Goal: Task Accomplishment & Management: Use online tool/utility

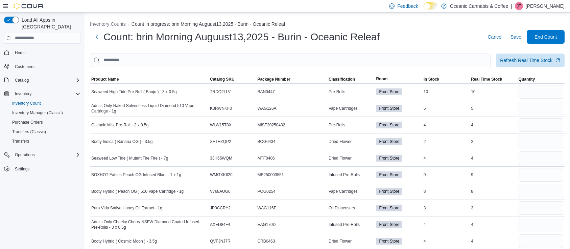
click at [536, 93] on input "number" at bounding box center [541, 92] width 45 height 14
type input "**"
click at [533, 104] on input "number" at bounding box center [541, 108] width 45 height 14
type input "*"
click at [533, 126] on input "number" at bounding box center [541, 125] width 45 height 14
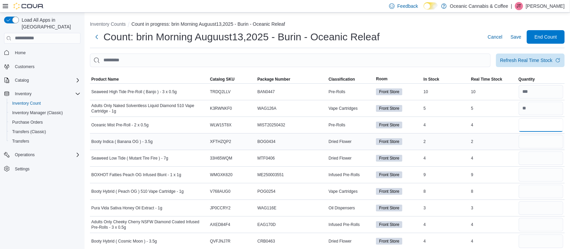
type input "*"
click at [532, 142] on input "number" at bounding box center [541, 142] width 45 height 14
type input "*"
click at [532, 158] on input "number" at bounding box center [541, 158] width 45 height 14
type input "*"
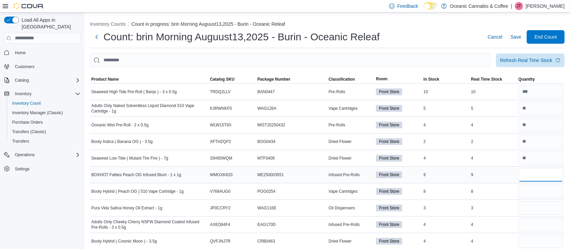
click at [532, 171] on input "number" at bounding box center [541, 175] width 45 height 14
type input "*"
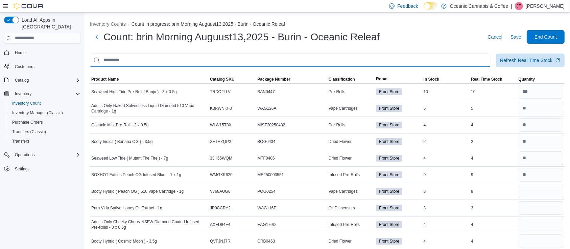
click at [301, 58] on input "This is a search bar. After typing your query, hit enter to filter the results …" at bounding box center [290, 60] width 401 height 14
type input "********"
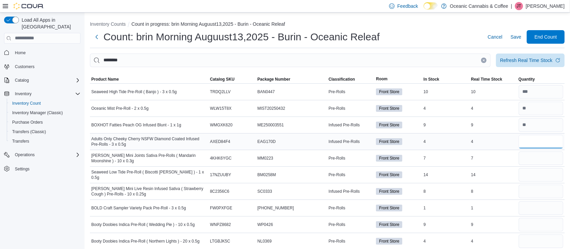
click at [540, 140] on input "number" at bounding box center [541, 142] width 45 height 14
type input "*"
click at [540, 154] on input "number" at bounding box center [541, 158] width 45 height 14
type input "*"
click at [538, 175] on input "number" at bounding box center [541, 175] width 45 height 14
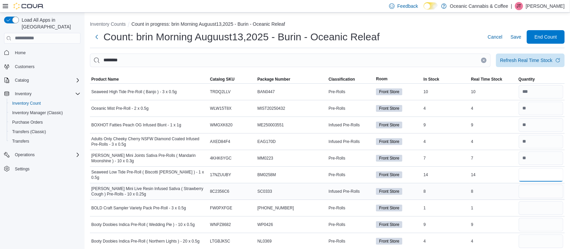
type input "**"
click at [538, 187] on input "number" at bounding box center [541, 191] width 45 height 14
type input "*"
click at [537, 205] on input "number" at bounding box center [541, 208] width 45 height 14
type input "*"
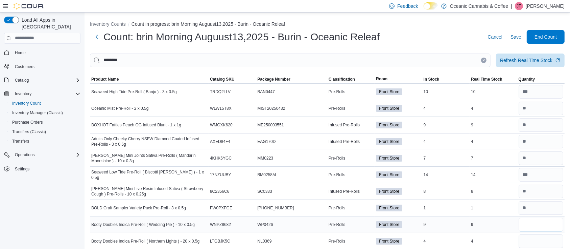
click at [537, 228] on input "number" at bounding box center [541, 224] width 45 height 14
type input "*"
click at [538, 237] on input "number" at bounding box center [541, 241] width 45 height 14
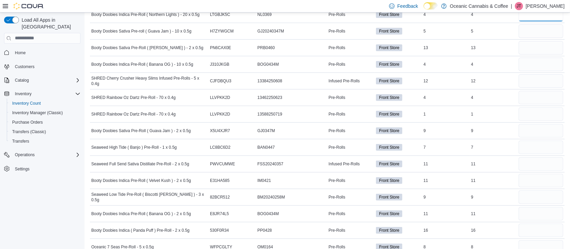
scroll to position [234, 0]
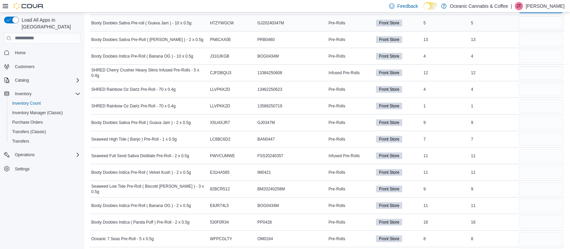
type input "*"
click at [546, 22] on input "number" at bounding box center [541, 23] width 45 height 14
type input "*"
click at [544, 39] on input "number" at bounding box center [541, 40] width 45 height 14
type input "**"
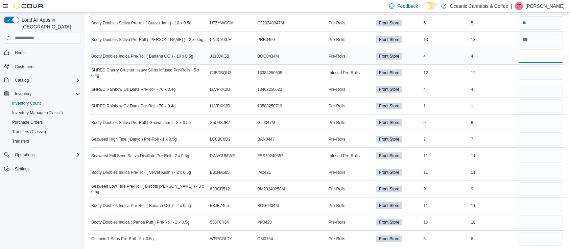
click at [544, 50] on input "number" at bounding box center [541, 56] width 45 height 14
type input "*"
click at [544, 67] on input "number" at bounding box center [541, 73] width 45 height 14
type input "**"
click at [538, 85] on input "number" at bounding box center [541, 90] width 45 height 14
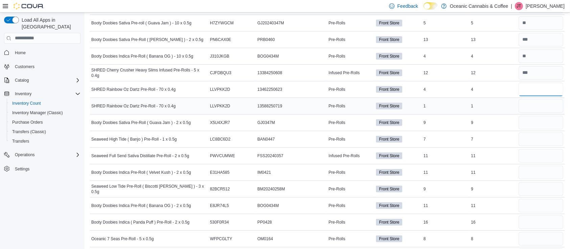
type input "*"
click at [536, 103] on input "number" at bounding box center [541, 106] width 45 height 14
type input "*"
click at [535, 119] on input "number" at bounding box center [541, 123] width 45 height 14
type input "*"
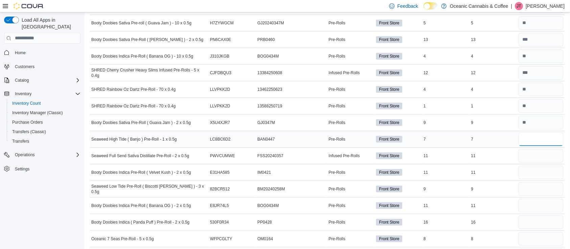
click at [535, 138] on input "number" at bounding box center [541, 139] width 45 height 14
type input "*"
click at [536, 152] on input "number" at bounding box center [541, 156] width 45 height 14
type input "**"
click at [532, 168] on input "number" at bounding box center [541, 172] width 45 height 14
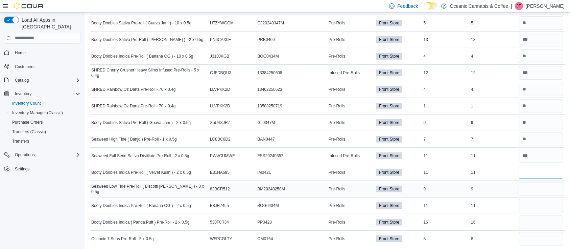
type input "**"
click at [532, 187] on input "number" at bounding box center [541, 189] width 45 height 14
type input "*"
click at [532, 202] on input "number" at bounding box center [541, 206] width 45 height 14
type input "**"
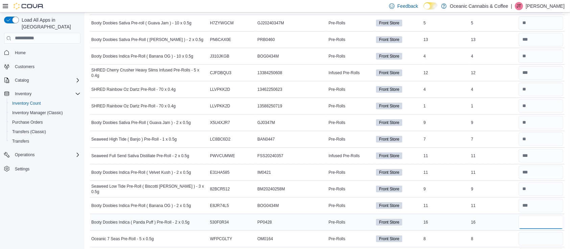
click at [532, 217] on input "number" at bounding box center [541, 222] width 45 height 14
type input "**"
click at [530, 237] on input "number" at bounding box center [541, 239] width 45 height 14
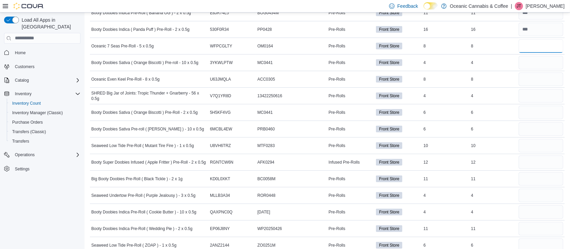
scroll to position [445, 0]
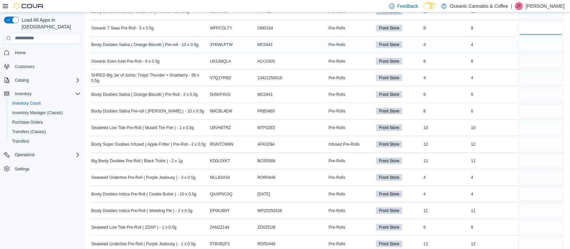
type input "*"
click at [544, 42] on input "number" at bounding box center [541, 45] width 45 height 14
type input "*"
click at [542, 59] on input "number" at bounding box center [541, 61] width 45 height 14
type input "*"
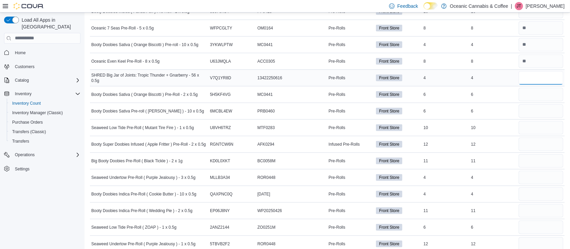
click at [542, 76] on input "number" at bounding box center [541, 78] width 45 height 14
type input "*"
click at [541, 95] on input "number" at bounding box center [541, 95] width 45 height 14
type input "*"
click at [541, 106] on input "number" at bounding box center [541, 111] width 45 height 14
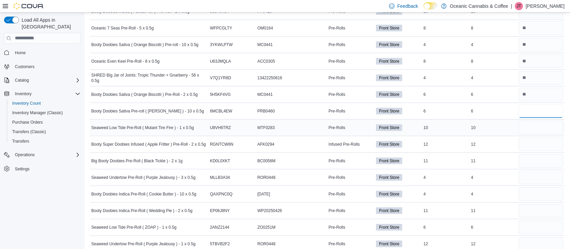
type input "*"
click at [541, 122] on input "number" at bounding box center [541, 128] width 45 height 14
type input "**"
click at [541, 139] on input "number" at bounding box center [541, 144] width 45 height 14
type input "**"
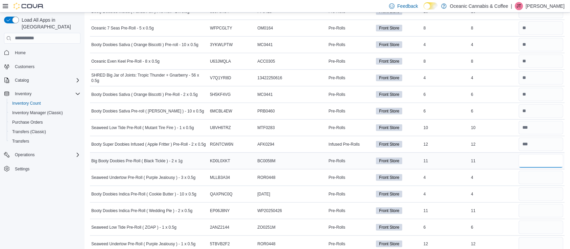
click at [541, 159] on input "number" at bounding box center [541, 161] width 45 height 14
type input "**"
click at [541, 172] on input "number" at bounding box center [541, 177] width 45 height 14
type input "*"
click at [541, 189] on input "number" at bounding box center [541, 194] width 45 height 14
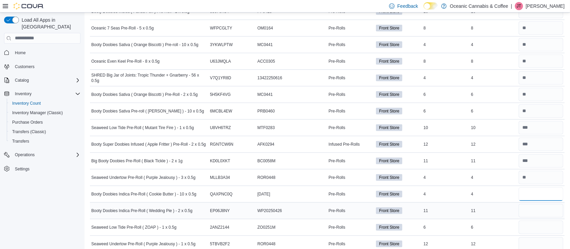
type input "*"
click at [540, 210] on input "number" at bounding box center [541, 211] width 45 height 14
type input "**"
click at [540, 227] on input "number" at bounding box center [541, 227] width 45 height 14
type input "*"
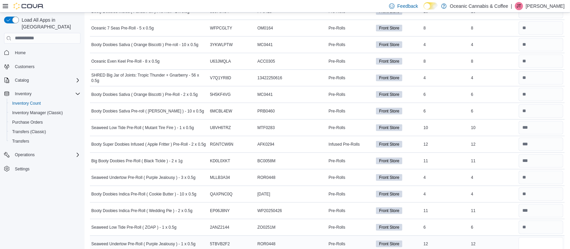
click at [540, 242] on input "number" at bounding box center [541, 244] width 45 height 14
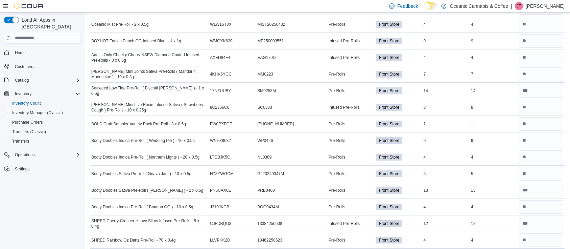
scroll to position [8, 0]
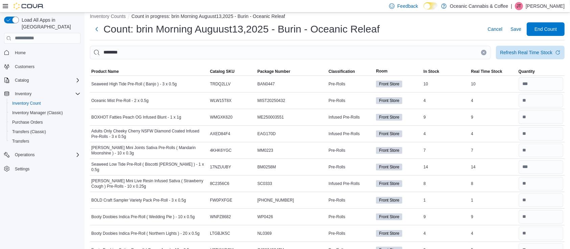
type input "**"
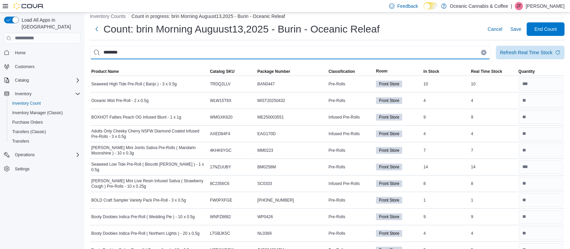
click at [271, 55] on input "********" at bounding box center [290, 53] width 401 height 14
type input "*"
type input "******"
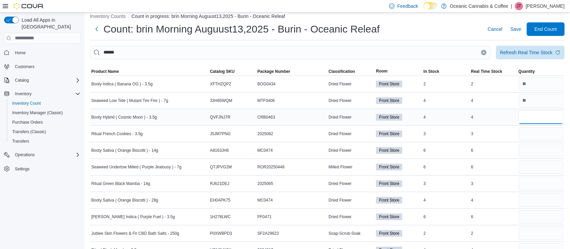
click at [536, 114] on input "number" at bounding box center [541, 117] width 45 height 14
type input "*"
click at [538, 134] on input "number" at bounding box center [541, 134] width 45 height 14
type input "*"
click at [541, 150] on input "number" at bounding box center [541, 150] width 45 height 14
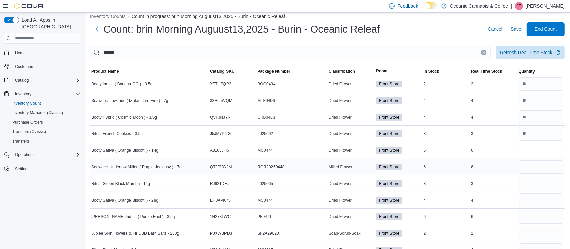
type input "*"
click at [541, 168] on input "number" at bounding box center [541, 167] width 45 height 14
type input "*"
click at [541, 177] on input "number" at bounding box center [541, 184] width 45 height 14
type input "*"
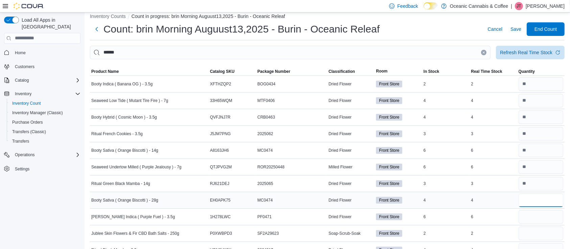
click at [542, 202] on input "number" at bounding box center [541, 200] width 45 height 14
type input "*"
click at [542, 215] on input "number" at bounding box center [541, 217] width 45 height 14
type input "*"
click at [540, 227] on input "number" at bounding box center [541, 233] width 45 height 14
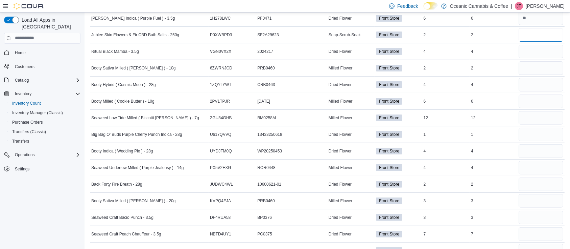
scroll to position [224, 0]
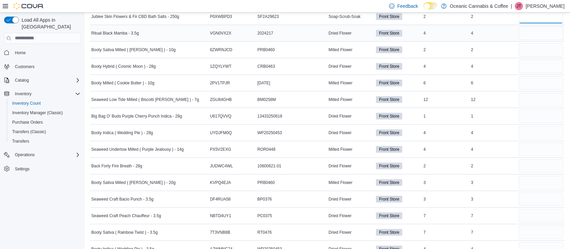
type input "*"
click at [548, 31] on input "number" at bounding box center [541, 33] width 45 height 14
type input "*"
click at [548, 43] on input "number" at bounding box center [541, 50] width 45 height 14
type input "*"
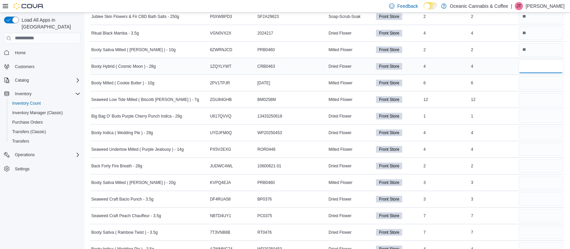
click at [549, 62] on input "number" at bounding box center [541, 67] width 45 height 14
type input "*"
click at [553, 82] on input "number" at bounding box center [541, 83] width 45 height 14
type input "*"
click at [554, 94] on input "number" at bounding box center [541, 100] width 45 height 14
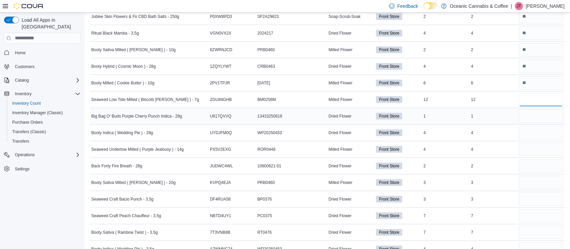
type input "**"
click at [556, 113] on input "number" at bounding box center [541, 116] width 45 height 14
type input "*"
click at [556, 129] on input "number" at bounding box center [541, 133] width 45 height 14
type input "*"
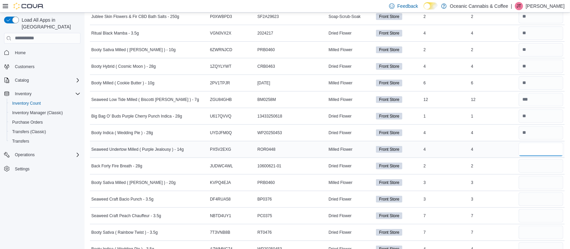
click at [555, 148] on input "number" at bounding box center [541, 149] width 45 height 14
type input "*"
click at [555, 161] on input "number" at bounding box center [541, 166] width 45 height 14
type input "*"
click at [557, 180] on input "number" at bounding box center [541, 183] width 45 height 14
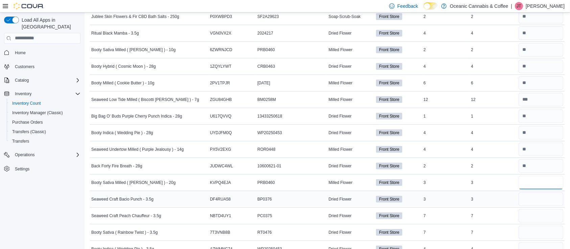
type input "*"
click at [555, 199] on input "number" at bounding box center [541, 199] width 45 height 14
type input "*"
click at [555, 213] on input "number" at bounding box center [541, 216] width 45 height 14
type input "*"
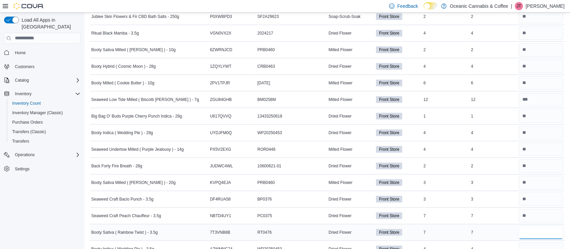
click at [554, 230] on input "number" at bounding box center [541, 232] width 45 height 14
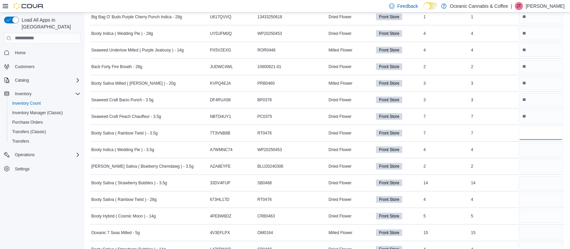
scroll to position [332, 0]
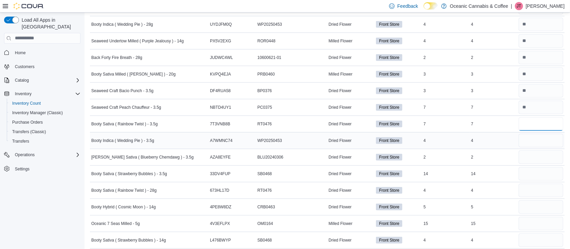
type input "*"
click at [544, 143] on input "number" at bounding box center [541, 141] width 45 height 14
type input "*"
click at [543, 153] on input "number" at bounding box center [541, 157] width 45 height 14
type input "*"
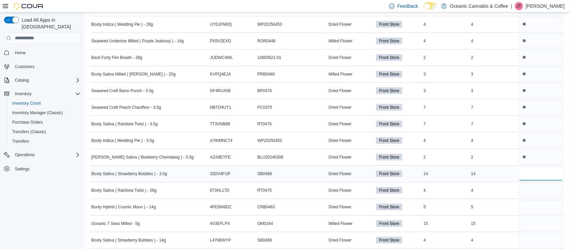
click at [544, 170] on input "number" at bounding box center [541, 174] width 45 height 14
type input "**"
click at [544, 190] on input "number" at bounding box center [541, 190] width 45 height 14
type input "*"
click at [545, 208] on input "number" at bounding box center [541, 207] width 45 height 14
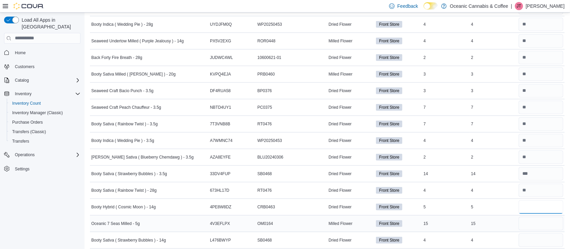
type input "*"
click at [545, 225] on input "number" at bounding box center [541, 223] width 45 height 14
type input "**"
click at [546, 239] on input "number" at bounding box center [541, 240] width 45 height 14
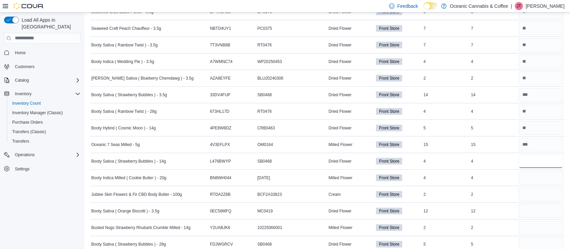
scroll to position [419, 0]
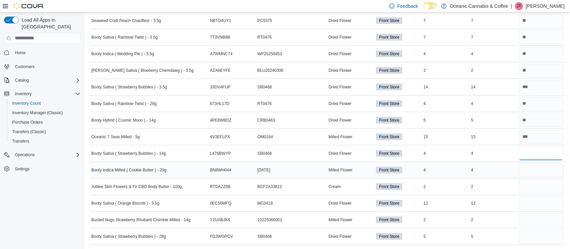
type input "*"
click at [546, 170] on input "number" at bounding box center [541, 170] width 45 height 14
type input "*"
click at [546, 184] on input "number" at bounding box center [541, 187] width 45 height 14
type input "*"
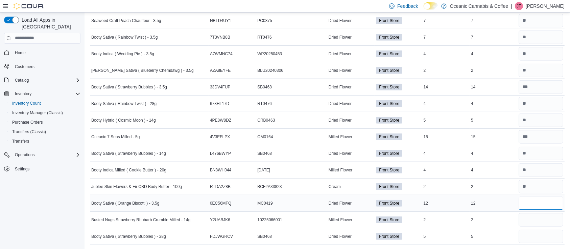
click at [545, 200] on input "*" at bounding box center [541, 203] width 45 height 14
type input "**"
click at [548, 213] on input "number" at bounding box center [541, 220] width 45 height 14
type input "*"
click at [548, 230] on input "number" at bounding box center [541, 236] width 45 height 14
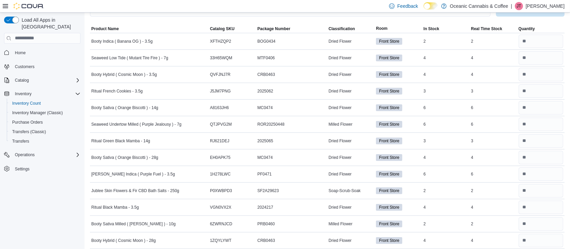
scroll to position [34, 0]
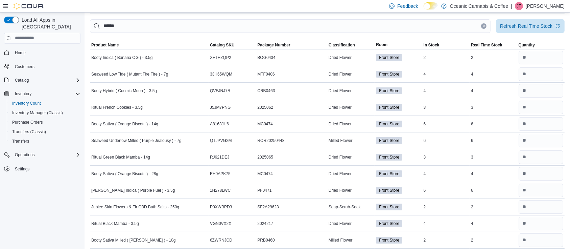
type input "*"
click at [485, 26] on icon "Clear input" at bounding box center [484, 26] width 3 height 3
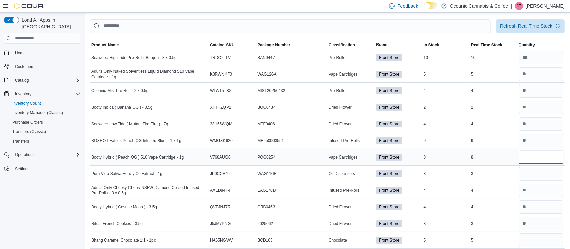
click at [554, 152] on input "number" at bounding box center [541, 157] width 45 height 14
type input "*"
click at [549, 169] on input "number" at bounding box center [541, 174] width 45 height 14
type input "*"
click at [551, 240] on input "number" at bounding box center [541, 240] width 45 height 14
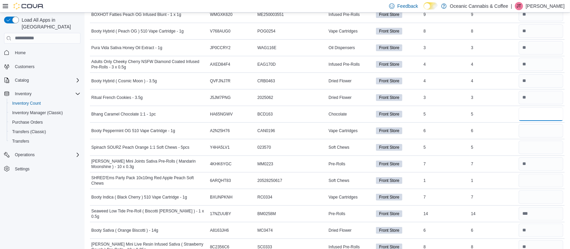
scroll to position [160, 0]
type input "*"
click at [537, 129] on input "number" at bounding box center [541, 130] width 45 height 14
type input "*"
click at [534, 142] on input "number" at bounding box center [541, 147] width 45 height 14
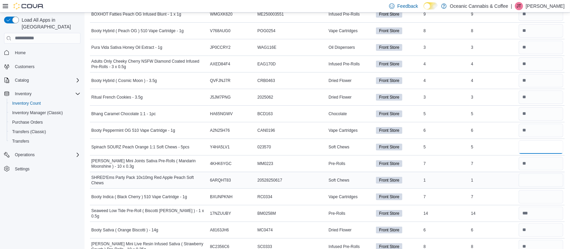
type input "*"
click at [533, 178] on input "number" at bounding box center [541, 180] width 45 height 14
type input "*"
click at [533, 193] on input "number" at bounding box center [541, 197] width 45 height 14
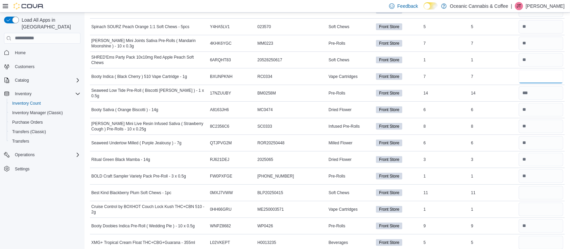
scroll to position [287, 0]
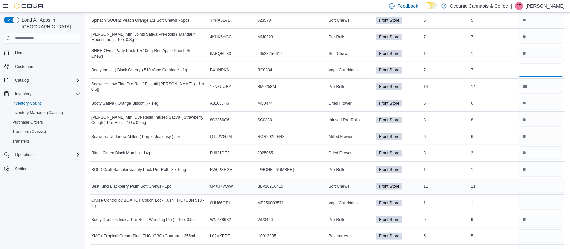
type input "*"
click at [545, 185] on input "number" at bounding box center [541, 186] width 45 height 14
type input "**"
click at [544, 198] on input "number" at bounding box center [541, 203] width 45 height 14
type input "*"
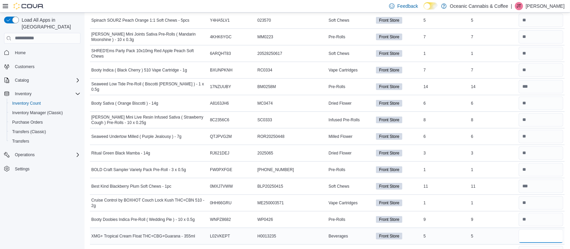
click at [544, 235] on input "number" at bounding box center [541, 236] width 45 height 14
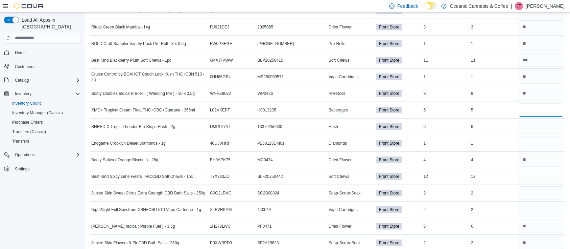
scroll to position [413, 0]
type input "*"
click at [533, 124] on input "number" at bounding box center [541, 126] width 45 height 14
type input "*"
click at [533, 145] on input "number" at bounding box center [541, 143] width 45 height 14
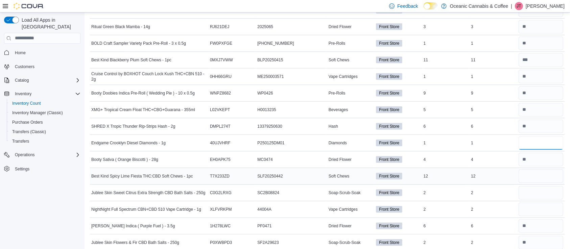
type input "*"
click at [535, 173] on input "number" at bounding box center [541, 176] width 45 height 14
type input "**"
click at [537, 190] on input "number" at bounding box center [541, 193] width 45 height 14
type input "*"
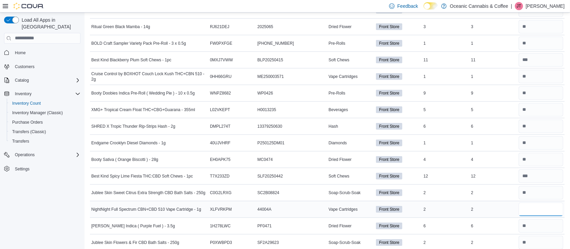
click at [538, 204] on input "number" at bounding box center [541, 209] width 45 height 14
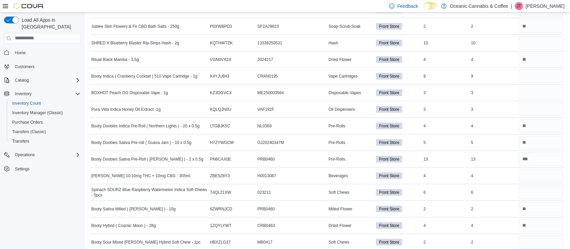
scroll to position [629, 0]
type input "*"
click at [552, 38] on input "number" at bounding box center [541, 43] width 45 height 14
type input "**"
click at [542, 70] on input "number" at bounding box center [541, 76] width 45 height 14
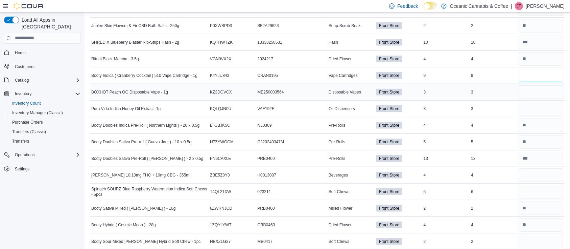
type input "*"
click at [542, 89] on input "number" at bounding box center [541, 92] width 45 height 14
type input "*"
click at [542, 109] on input "number" at bounding box center [541, 109] width 45 height 14
type input "*"
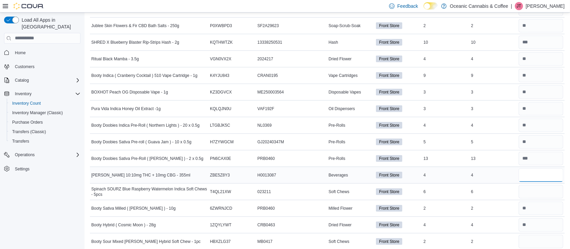
click at [545, 175] on input "number" at bounding box center [541, 175] width 45 height 14
type input "*"
click at [544, 187] on input "number" at bounding box center [541, 192] width 45 height 14
type input "*"
click at [533, 241] on input "number" at bounding box center [541, 241] width 45 height 14
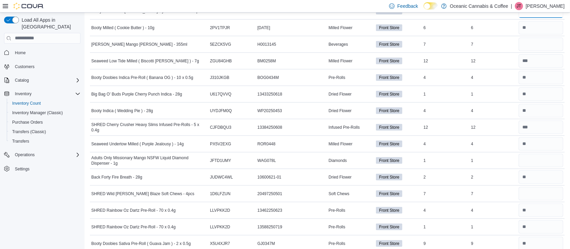
scroll to position [864, 0]
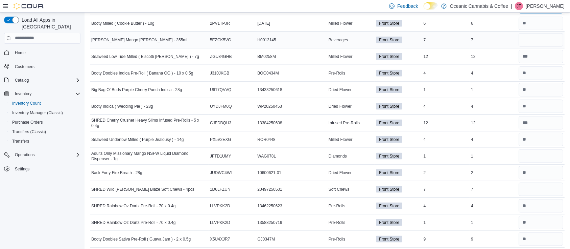
type input "*"
click at [553, 37] on input "number" at bounding box center [541, 40] width 45 height 14
type input "*"
click at [548, 153] on input "number" at bounding box center [541, 156] width 45 height 14
type input "*"
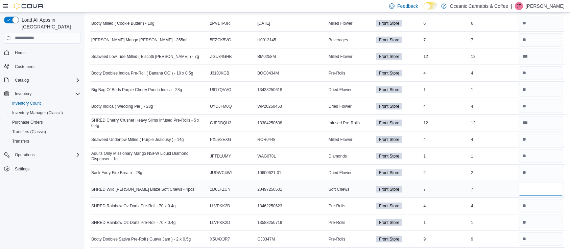
click at [550, 189] on input "number" at bounding box center [541, 189] width 45 height 14
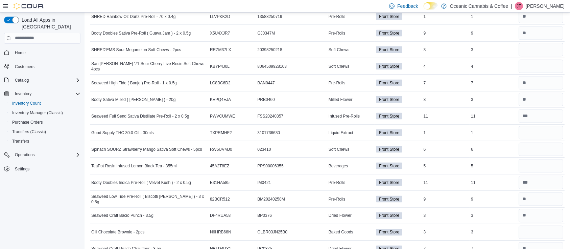
scroll to position [1080, 0]
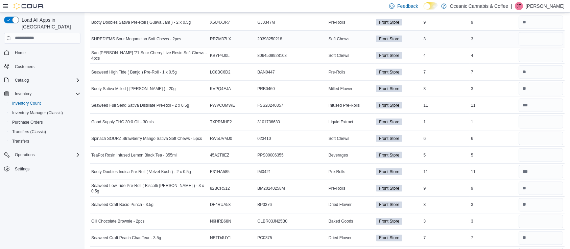
type input "*"
click at [552, 34] on input "number" at bounding box center [541, 39] width 45 height 14
click at [549, 51] on input "number" at bounding box center [541, 56] width 45 height 14
click at [539, 115] on input "number" at bounding box center [541, 122] width 45 height 14
click at [539, 138] on input "number" at bounding box center [541, 139] width 45 height 14
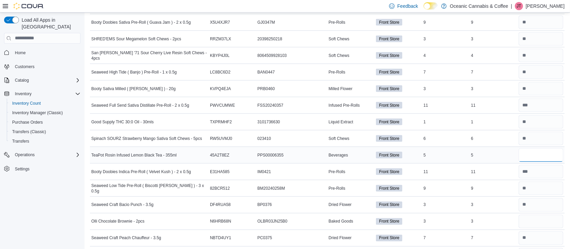
click at [539, 153] on input "number" at bounding box center [541, 155] width 45 height 14
click at [538, 223] on input "number" at bounding box center [541, 221] width 45 height 14
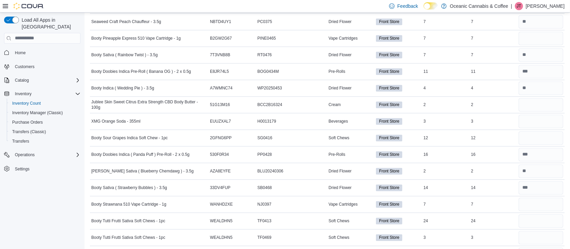
scroll to position [1297, 0]
